Goal: Task Accomplishment & Management: Use online tool/utility

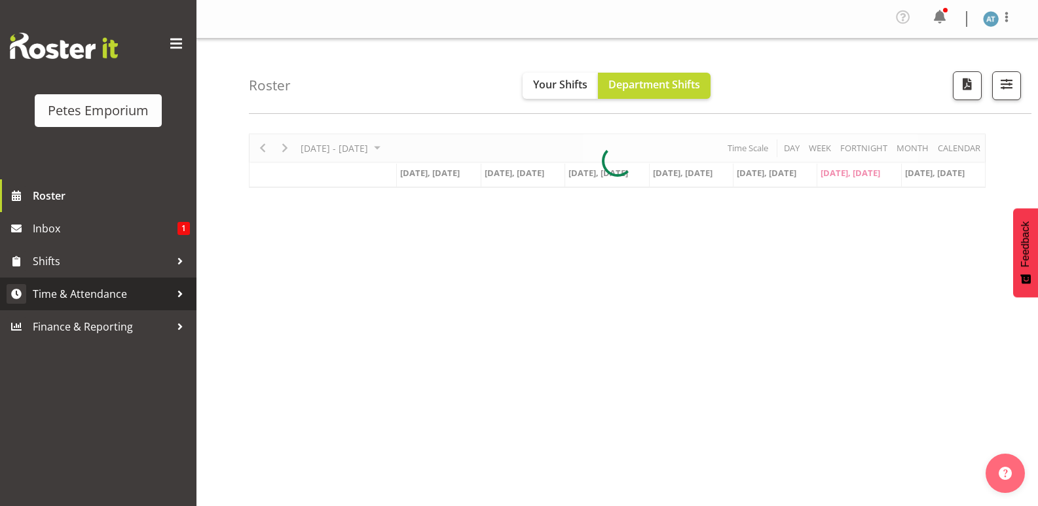
click at [159, 286] on span "Time & Attendance" at bounding box center [102, 294] width 138 height 20
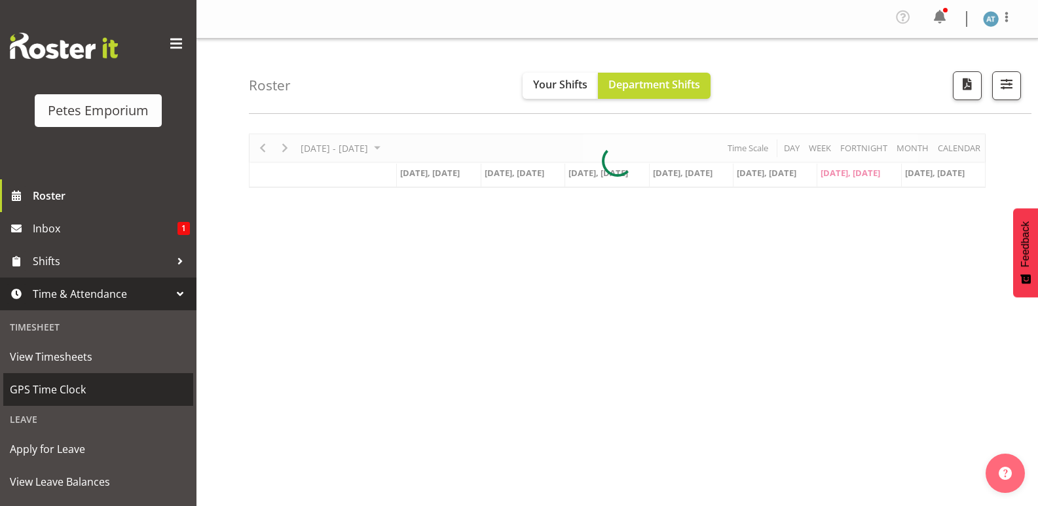
click at [139, 392] on span "GPS Time Clock" at bounding box center [98, 390] width 177 height 20
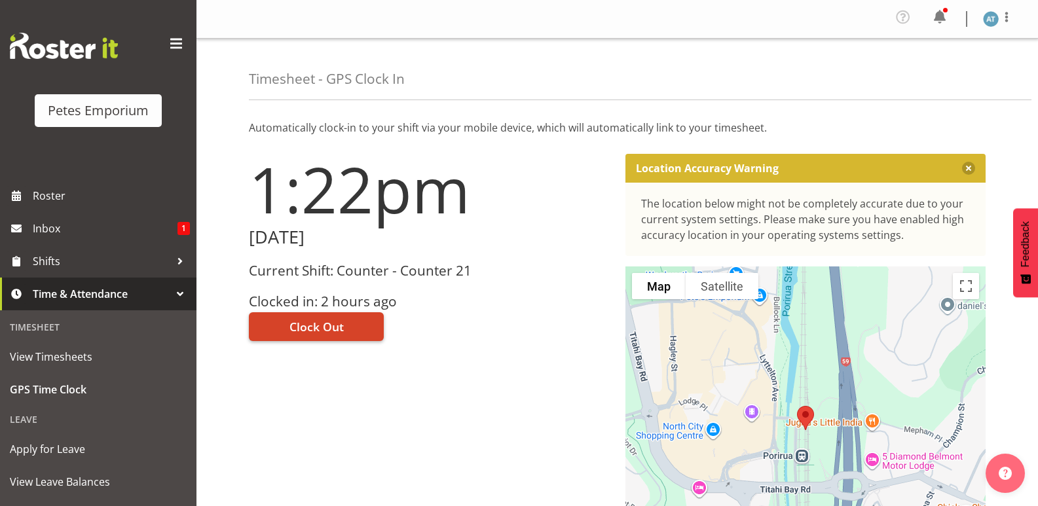
click at [339, 320] on span "Clock Out" at bounding box center [317, 326] width 54 height 17
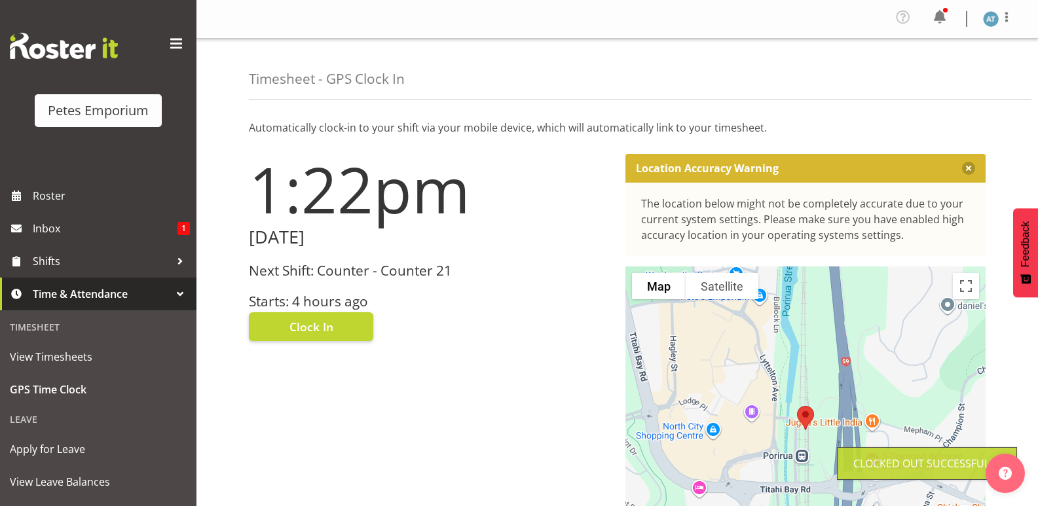
click at [1022, 19] on div "Profile Log Out" at bounding box center [1004, 19] width 42 height 20
click at [1010, 16] on span at bounding box center [1007, 17] width 16 height 16
click at [993, 82] on link "Log Out" at bounding box center [952, 72] width 126 height 24
